Goal: Task Accomplishment & Management: Use online tool/utility

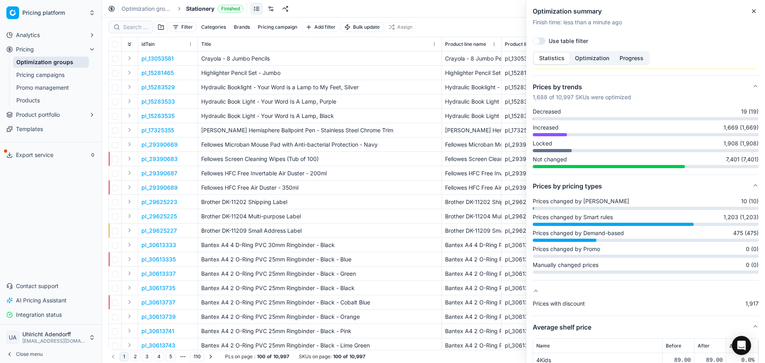
scroll to position [80, 0]
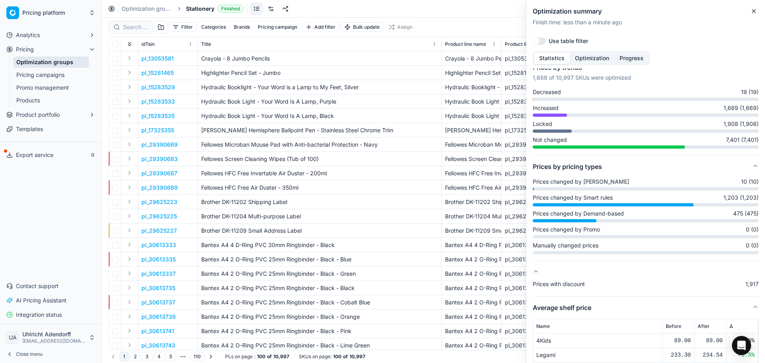
click at [470, 12] on div "Optimization groups Stationery Finished Revert Apply prices" at bounding box center [433, 9] width 663 height 18
click at [549, 131] on div at bounding box center [552, 131] width 39 height 3
click at [544, 124] on span "Locked" at bounding box center [543, 124] width 20 height 8
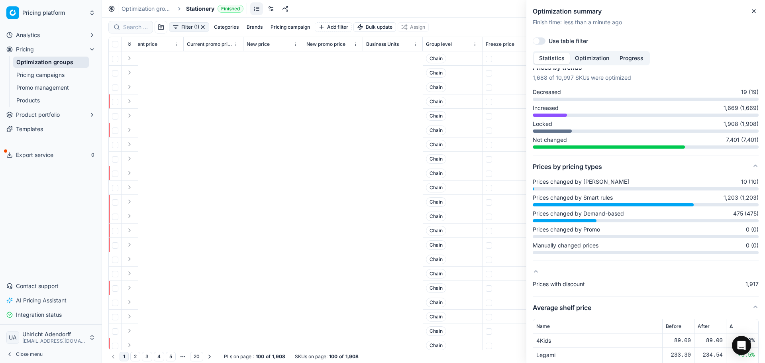
scroll to position [0, 996]
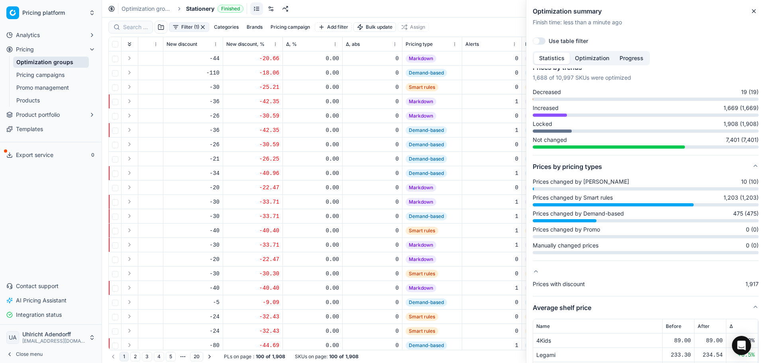
drag, startPoint x: 556, startPoint y: 113, endPoint x: 552, endPoint y: 111, distance: 4.3
click at [553, 112] on div "Increased 1,669 (1,669)" at bounding box center [646, 110] width 226 height 13
click at [550, 108] on span "Increased" at bounding box center [546, 108] width 26 height 8
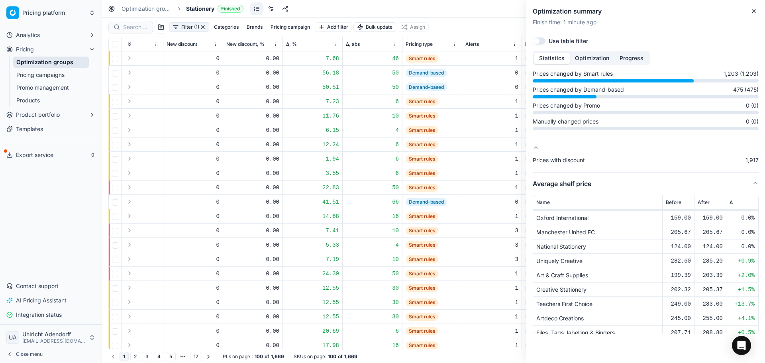
scroll to position [3779, 0]
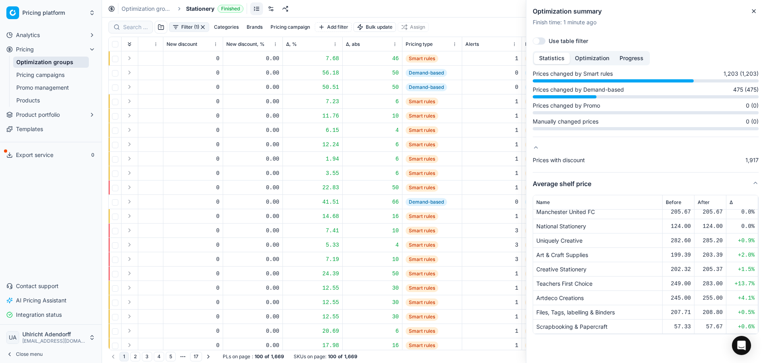
click at [759, 12] on div "Optimization summary Finish time : 1 minute ago Use table filter" at bounding box center [646, 25] width 239 height 51
click at [757, 12] on icon "button" at bounding box center [754, 11] width 6 height 6
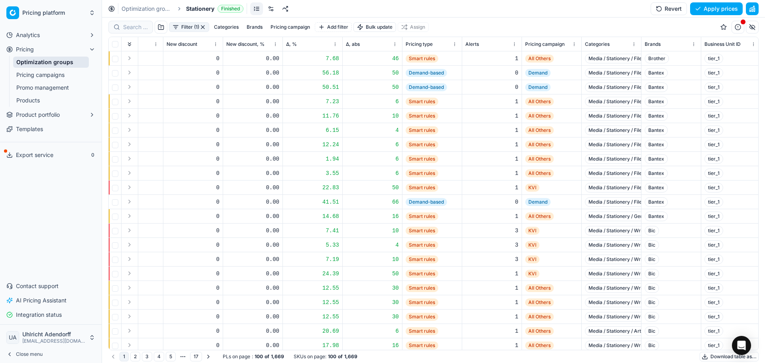
click at [707, 9] on button "Apply prices" at bounding box center [716, 8] width 53 height 13
